Goal: Task Accomplishment & Management: Use online tool/utility

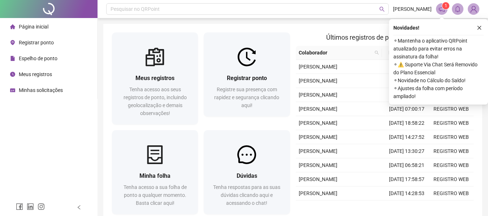
drag, startPoint x: 57, startPoint y: 59, endPoint x: 493, endPoint y: 45, distance: 436.0
click at [57, 59] on span "Espelho de ponto" at bounding box center [38, 59] width 39 height 6
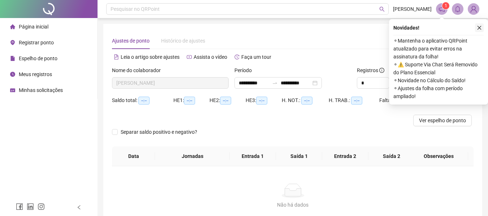
type input "**********"
click at [479, 27] on icon "close" at bounding box center [479, 27] width 5 height 5
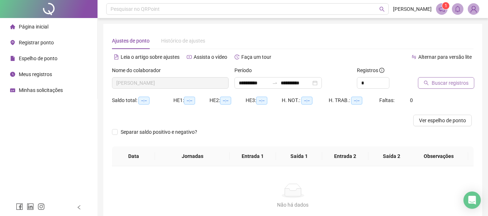
click at [437, 82] on span "Buscar registros" at bounding box center [450, 83] width 37 height 8
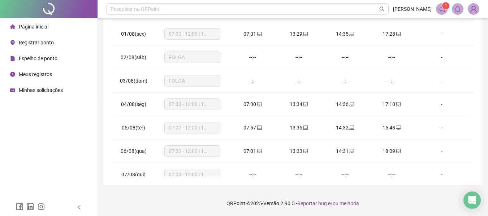
click at [38, 40] on span "Registrar ponto" at bounding box center [36, 43] width 35 height 6
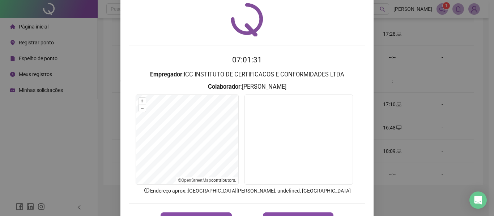
scroll to position [36, 0]
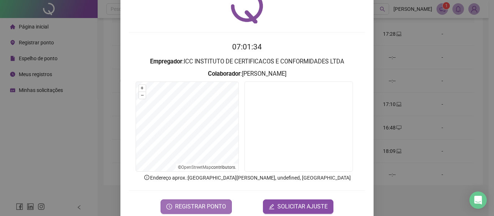
click at [215, 205] on span "REGISTRAR PONTO" at bounding box center [200, 207] width 51 height 9
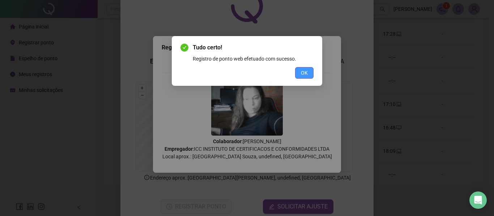
click at [305, 74] on span "OK" at bounding box center [304, 73] width 7 height 8
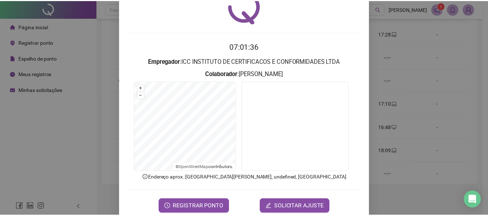
scroll to position [0, 0]
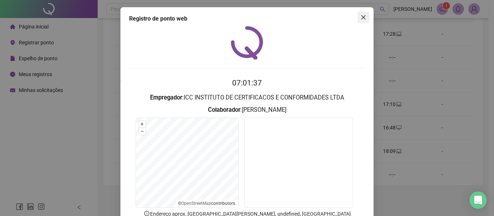
click at [357, 17] on span "Close" at bounding box center [363, 17] width 12 height 6
